Goal: Find specific page/section: Find specific page/section

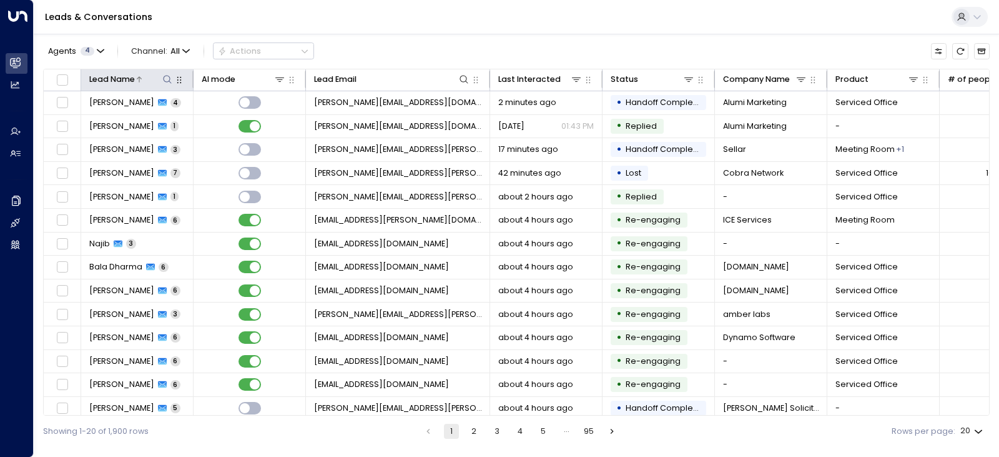
click at [166, 74] on icon at bounding box center [167, 79] width 10 height 10
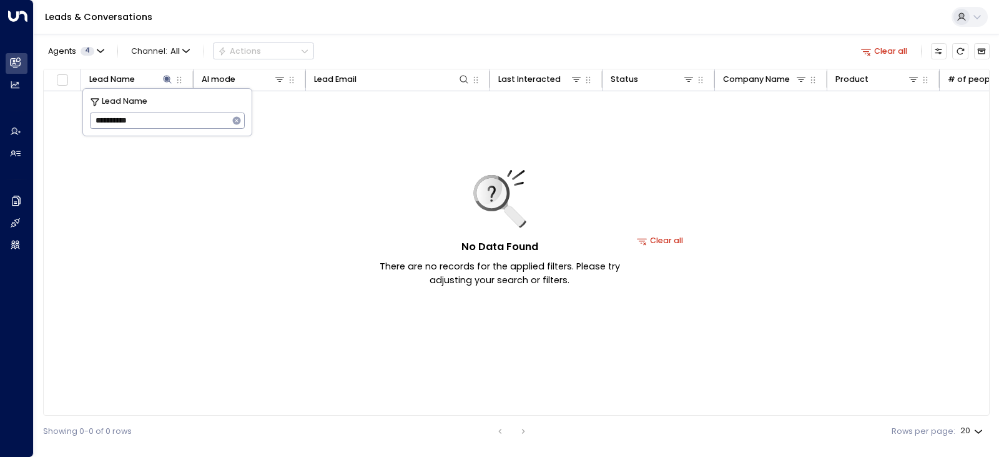
type input "**********"
click at [375, 45] on div "Agents 4 Channel: All Actions Clear all" at bounding box center [516, 51] width 947 height 24
click at [163, 47] on span "Channel: All" at bounding box center [160, 51] width 67 height 16
click at [383, 42] on div at bounding box center [499, 228] width 999 height 457
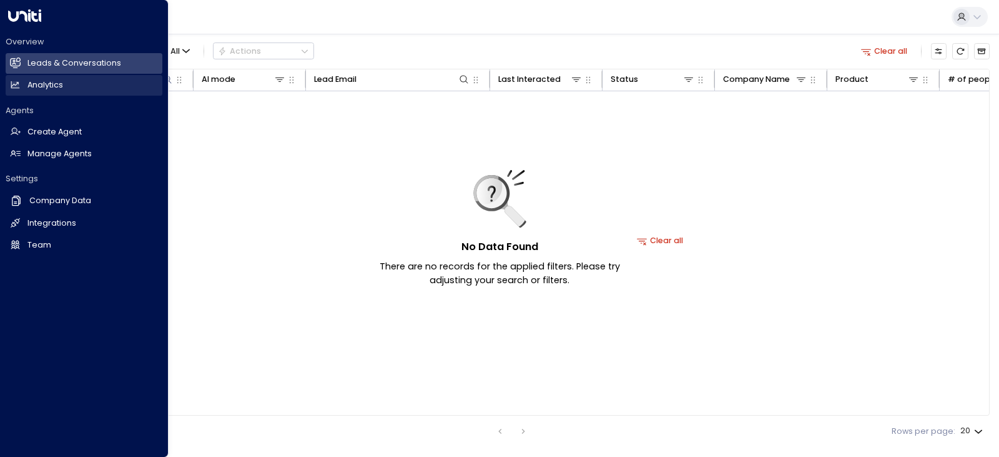
click at [77, 89] on link "Analytics Analytics" at bounding box center [84, 85] width 157 height 21
